Goal: Information Seeking & Learning: Check status

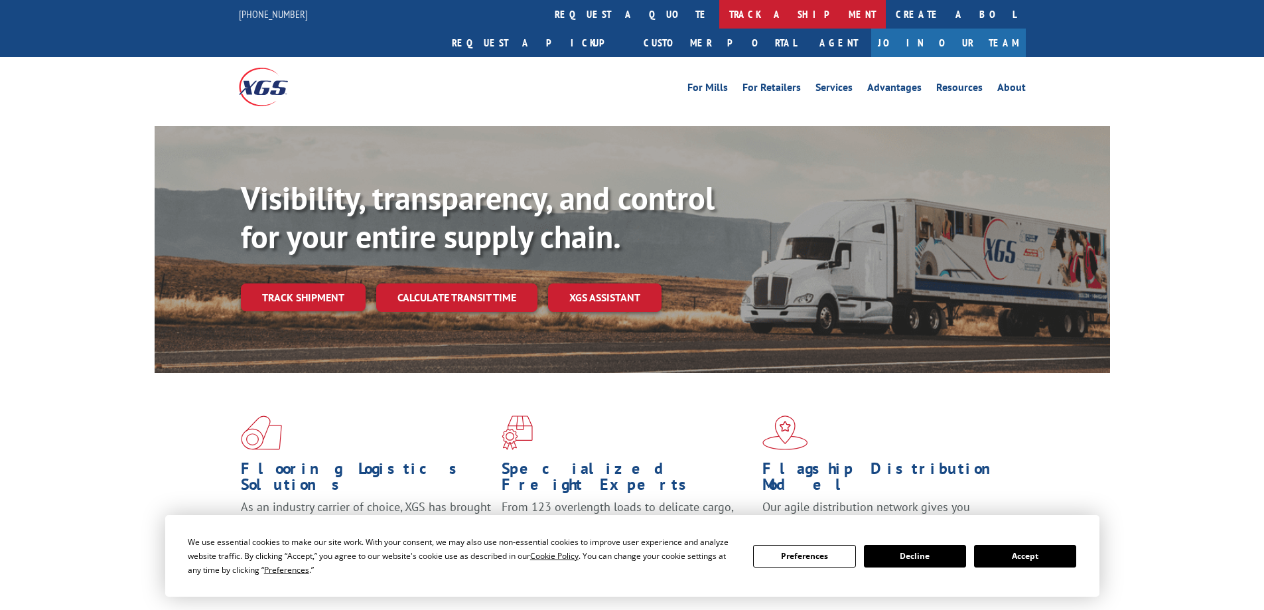
click at [719, 17] on link "track a shipment" at bounding box center [802, 14] width 167 height 29
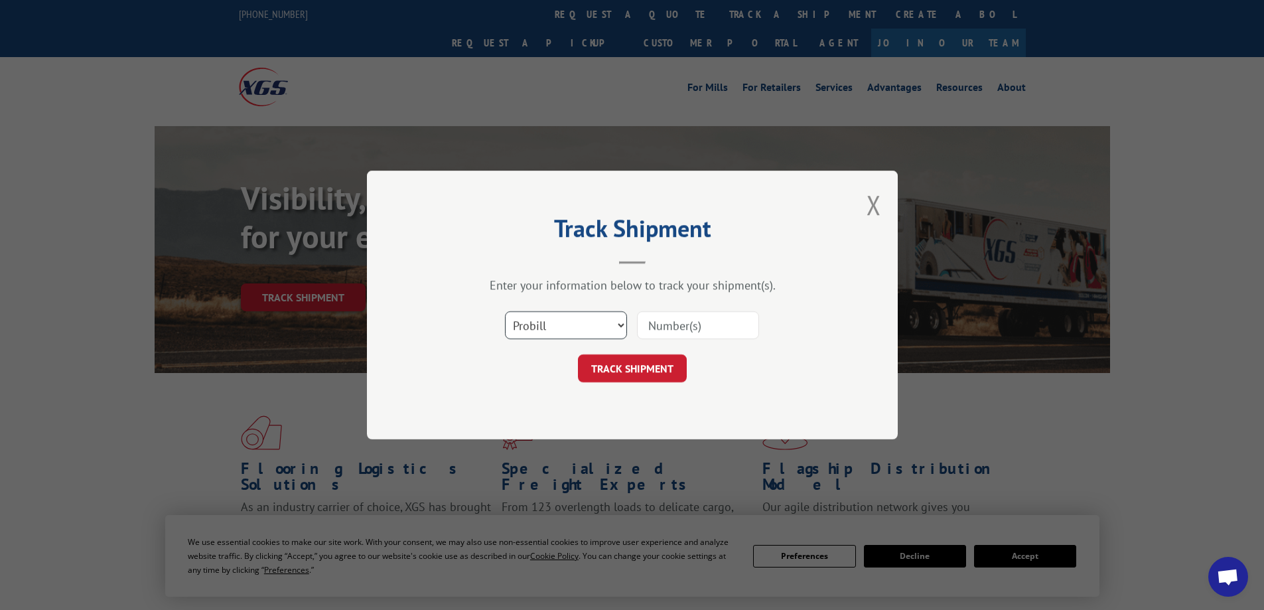
click at [596, 320] on select "Select category... Probill BOL PO" at bounding box center [566, 325] width 122 height 28
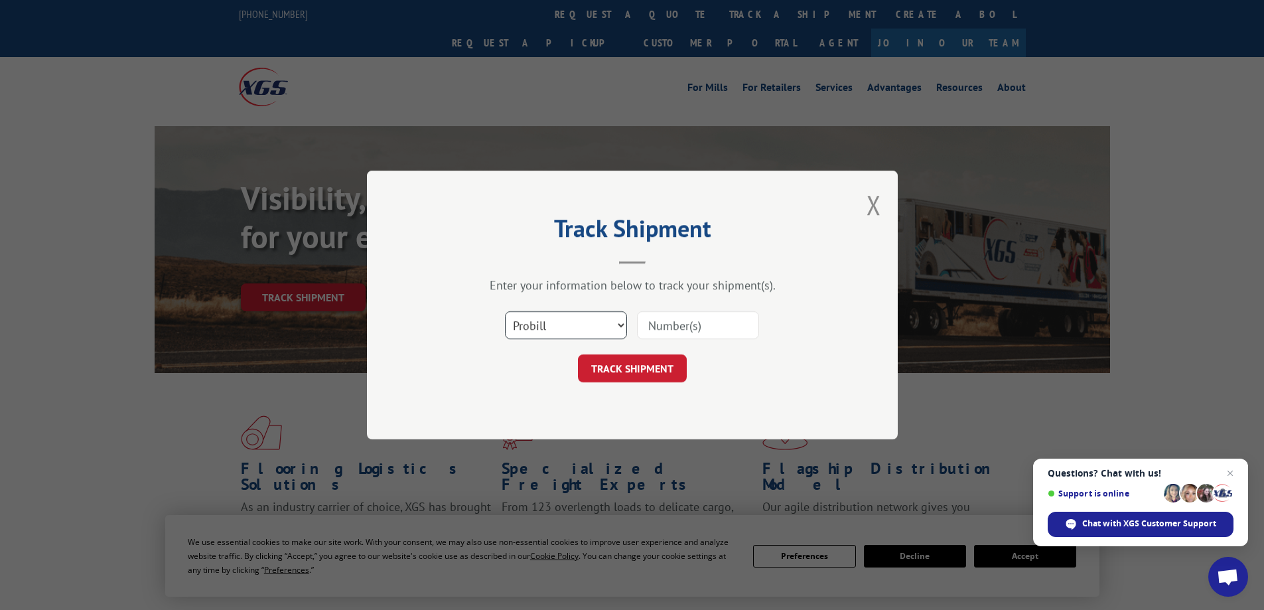
select select "po"
click at [505, 311] on select "Select category... Probill BOL PO" at bounding box center [566, 325] width 122 height 28
click at [661, 324] on input at bounding box center [698, 325] width 122 height 28
paste input "CG5AL8P9"
type input "CG5AL8P9"
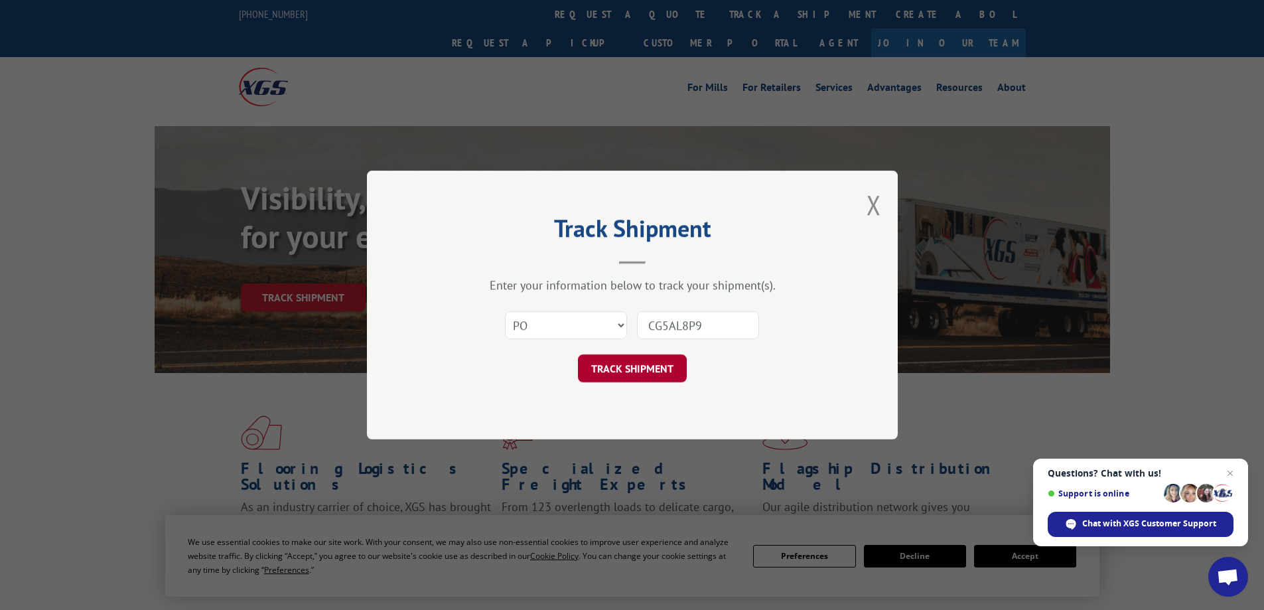
click at [616, 362] on button "TRACK SHIPMENT" at bounding box center [632, 368] width 109 height 28
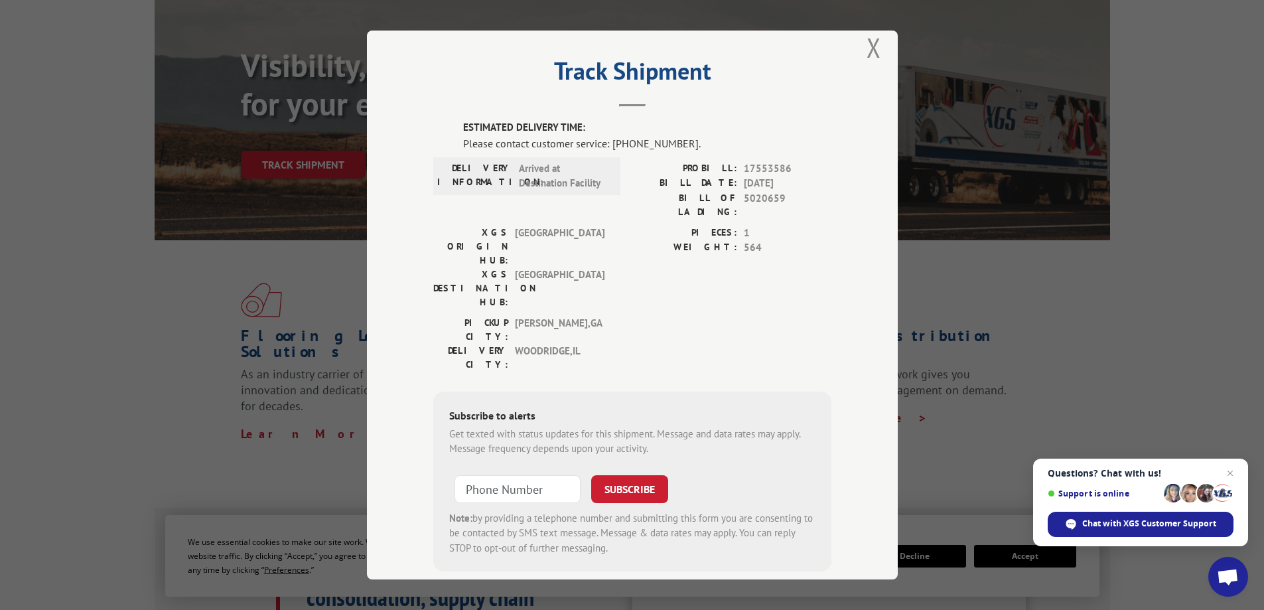
scroll to position [23, 0]
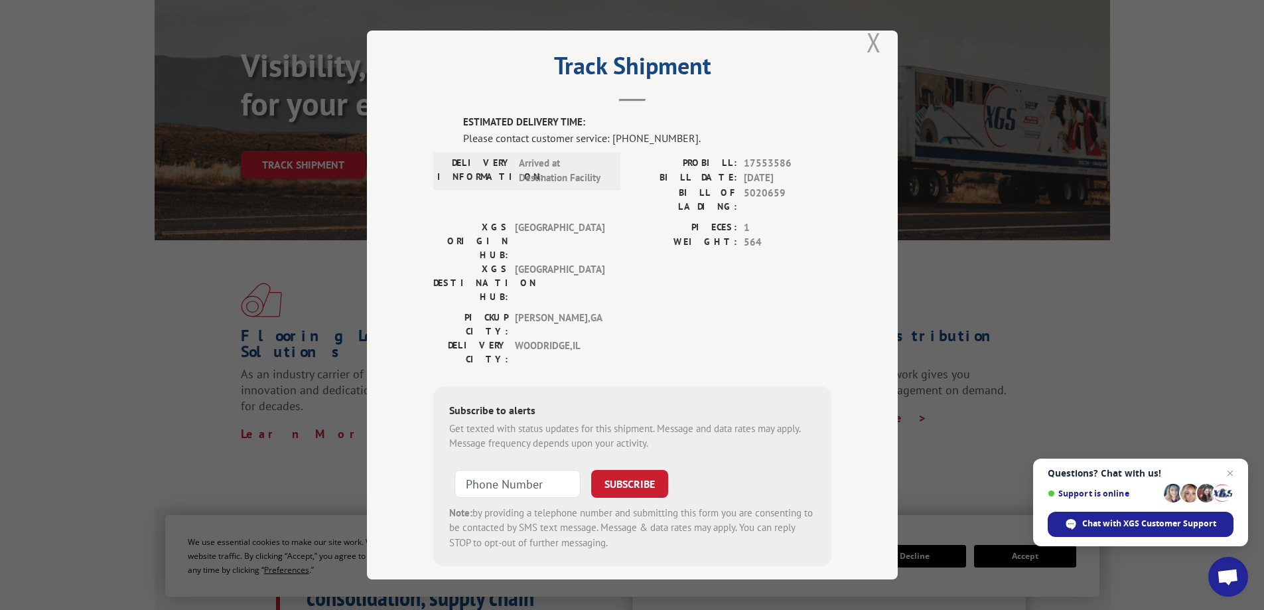
click at [874, 40] on button "Close modal" at bounding box center [873, 42] width 15 height 35
